Goal: Communication & Community: Answer question/provide support

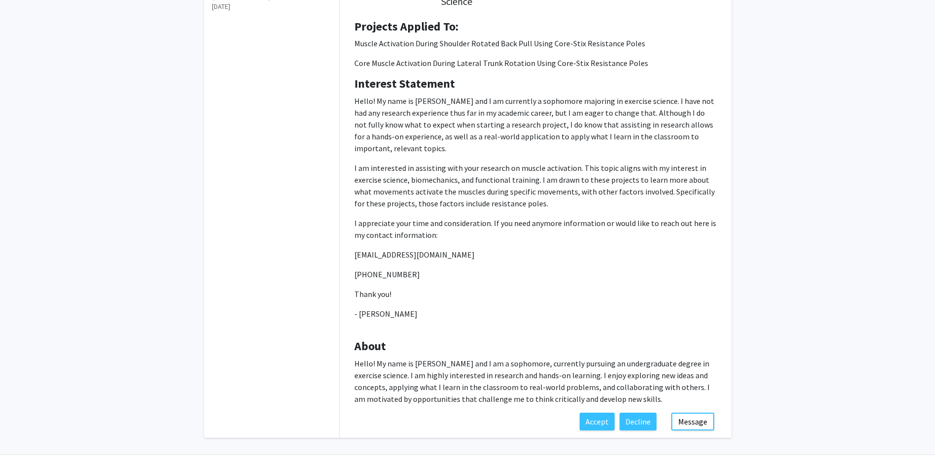
scroll to position [167, 0]
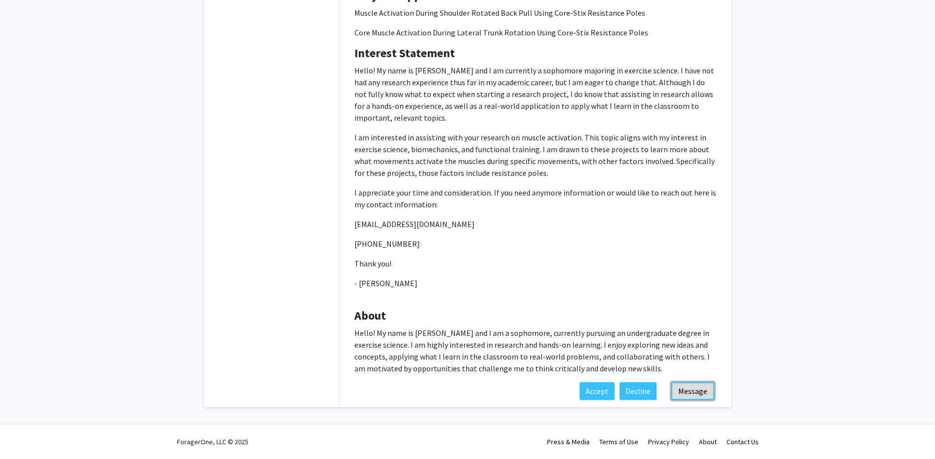
click at [701, 390] on button "Message" at bounding box center [692, 391] width 43 height 18
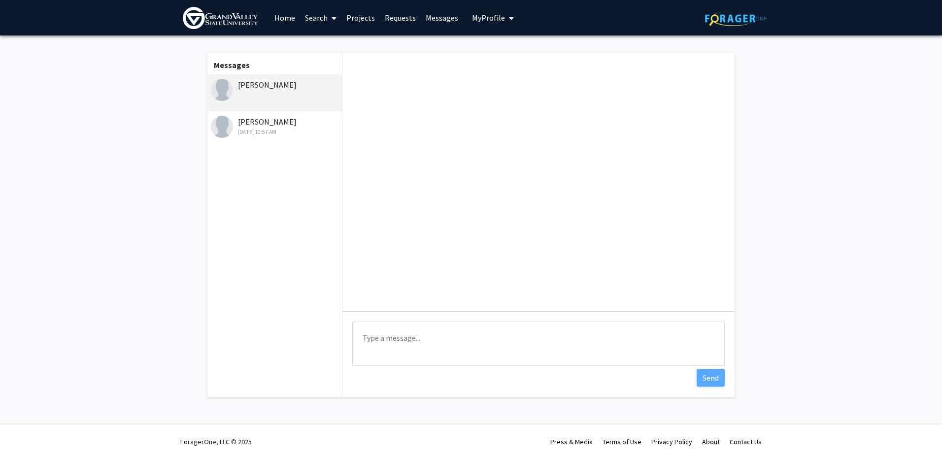
click at [431, 345] on textarea "Type a message" at bounding box center [538, 344] width 373 height 44
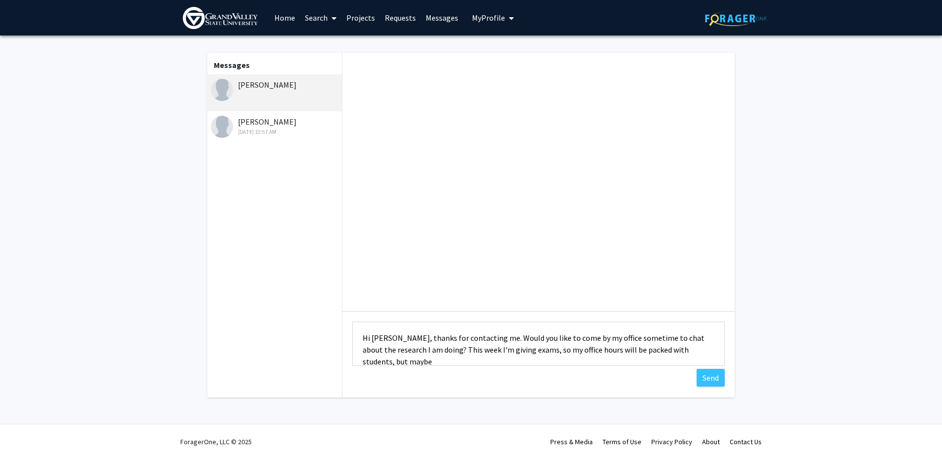
scroll to position [1, 0]
click at [481, 363] on textarea "Hi [PERSON_NAME], thanks for contacting me. Would you like to come by my office…" at bounding box center [538, 344] width 373 height 44
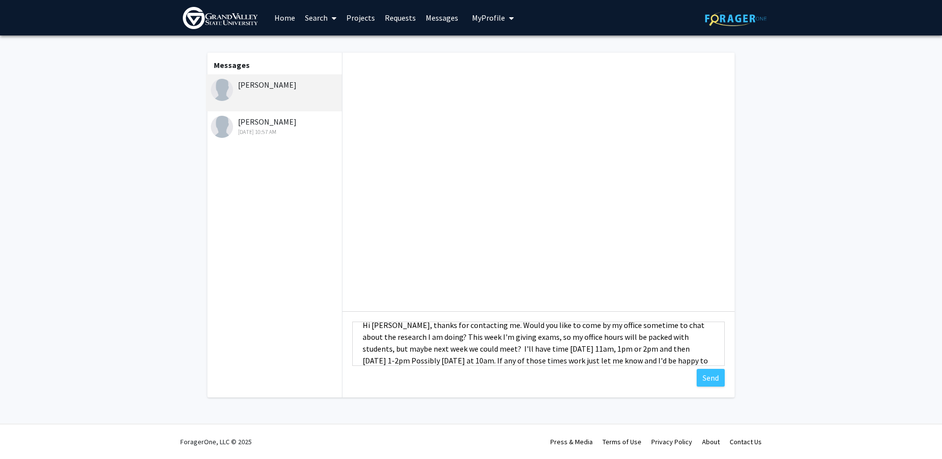
scroll to position [25, 0]
type textarea "Hi [PERSON_NAME], thanks for contacting me. Would you like to come by my office…"
click at [708, 376] on button "Send" at bounding box center [711, 378] width 28 height 18
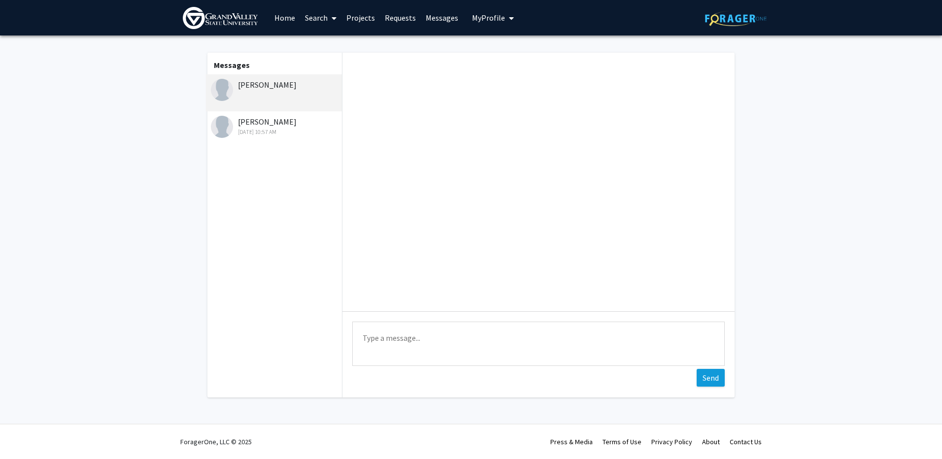
scroll to position [0, 0]
